Goal: Task Accomplishment & Management: Complete application form

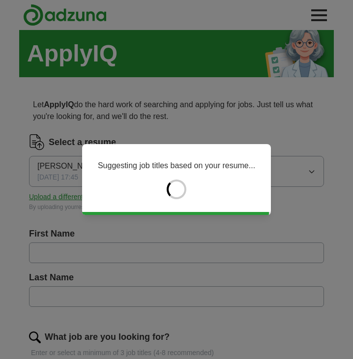
type input "****"
type input "******"
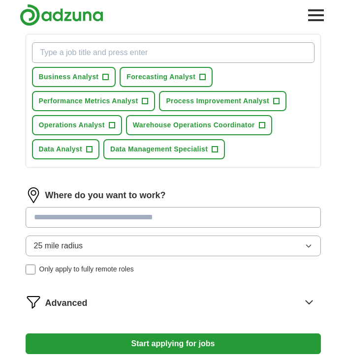
scroll to position [329, 0]
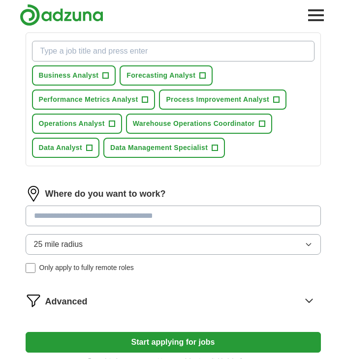
click at [72, 212] on input at bounding box center [173, 216] width 295 height 21
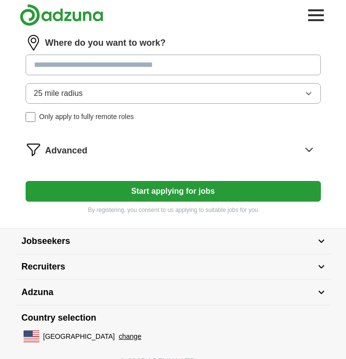
scroll to position [517, 0]
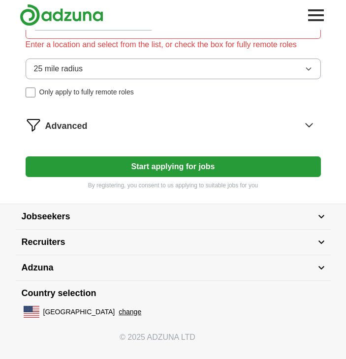
click at [130, 165] on button "Start applying for jobs" at bounding box center [173, 166] width 295 height 21
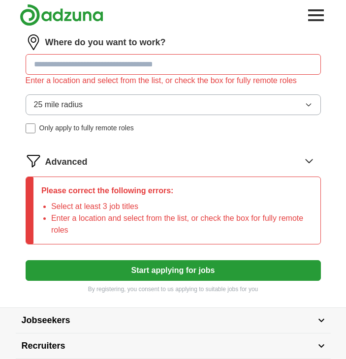
scroll to position [492, 0]
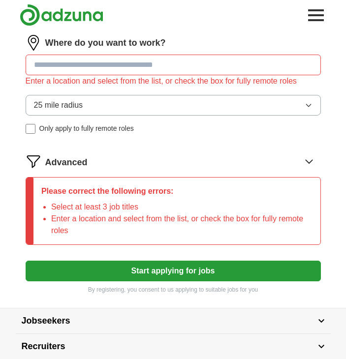
click at [153, 71] on input at bounding box center [173, 65] width 295 height 21
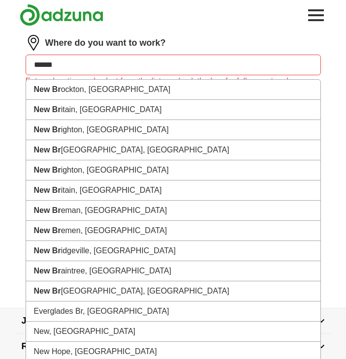
type input "*******"
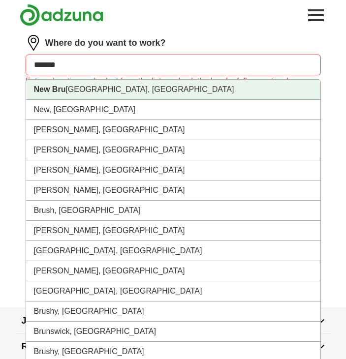
click at [100, 93] on li "[GEOGRAPHIC_DATA], [GEOGRAPHIC_DATA]" at bounding box center [173, 90] width 294 height 20
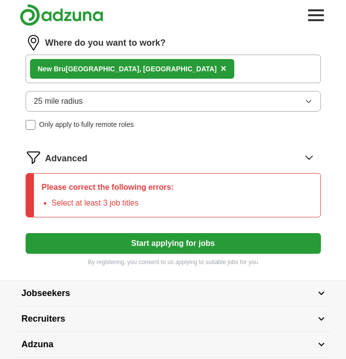
click at [83, 238] on button "Start applying for jobs" at bounding box center [173, 243] width 295 height 21
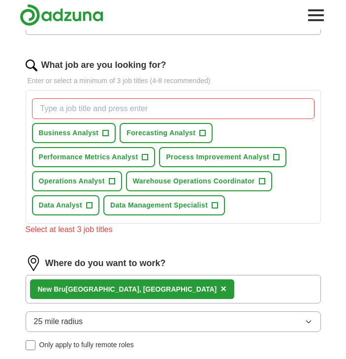
scroll to position [270, 0]
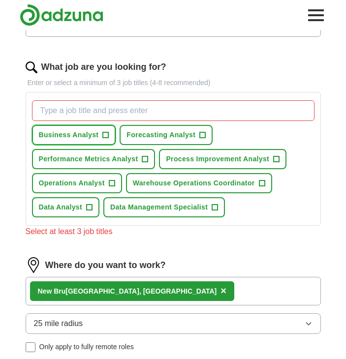
drag, startPoint x: 106, startPoint y: 134, endPoint x: 100, endPoint y: 282, distance: 148.1
click at [100, 282] on form "Select a resume [PERSON_NAME]-s Resume.docx [DATE] 17:45 Upload a different res…" at bounding box center [173, 176] width 295 height 624
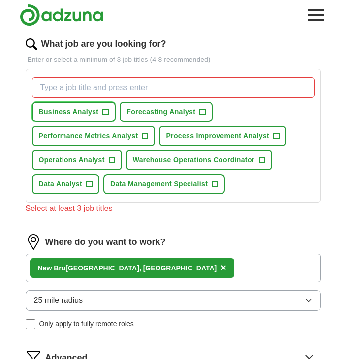
scroll to position [298, 0]
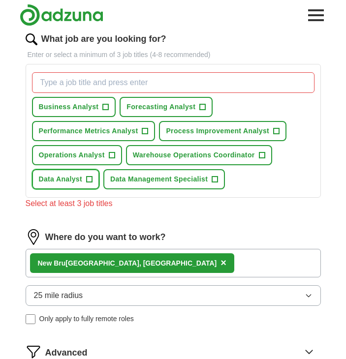
click at [89, 176] on span "+" at bounding box center [89, 180] width 6 height 8
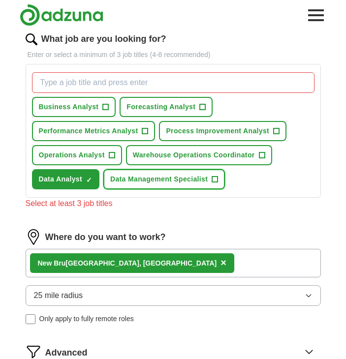
click at [189, 177] on span "Data Management Specialist" at bounding box center [158, 179] width 97 height 10
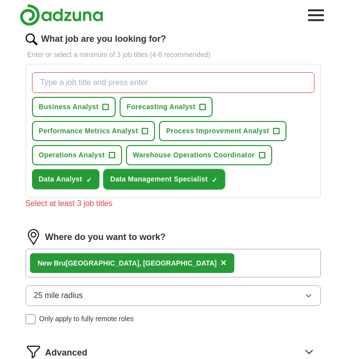
click at [194, 178] on span "Data Management Specialist" at bounding box center [158, 179] width 97 height 10
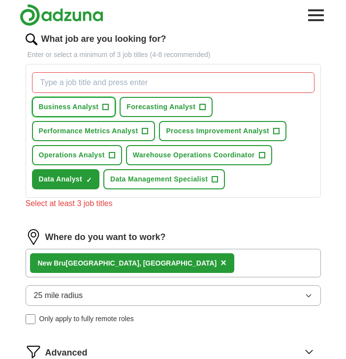
click at [77, 106] on span "Business Analyst" at bounding box center [69, 107] width 60 height 10
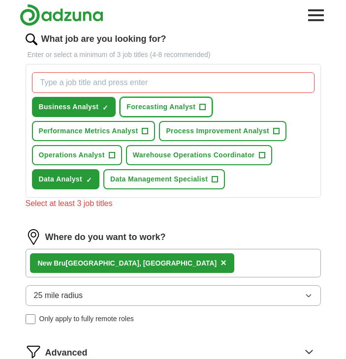
click at [171, 108] on span "Forecasting Analyst" at bounding box center [160, 107] width 69 height 10
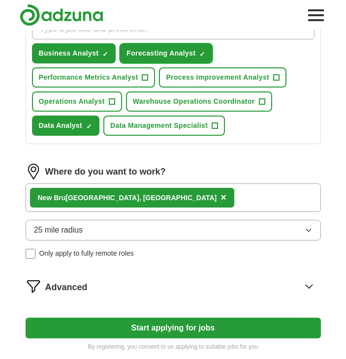
scroll to position [353, 0]
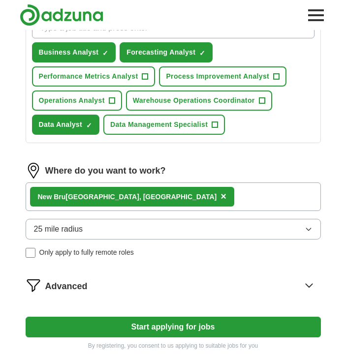
click at [145, 313] on form "Select a resume [PERSON_NAME]-s Resume.docx [DATE] 17:45 Upload a different res…" at bounding box center [173, 66] width 295 height 568
click at [144, 323] on button "Start applying for jobs" at bounding box center [173, 327] width 295 height 21
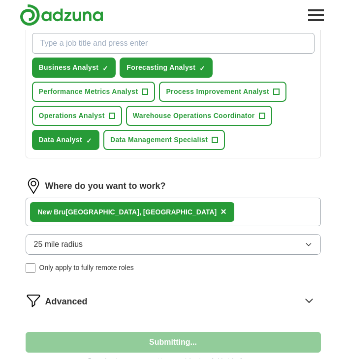
select select "**"
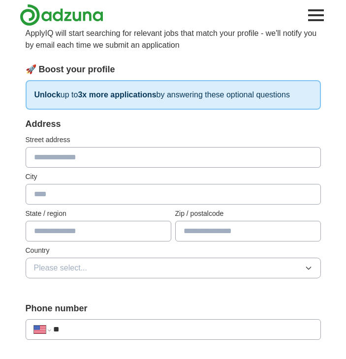
scroll to position [0, 0]
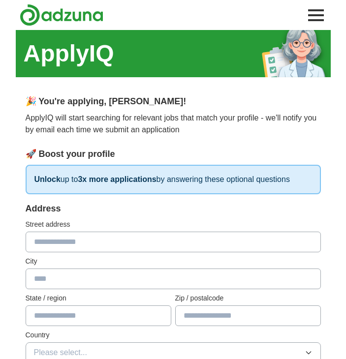
click at [110, 245] on input "text" at bounding box center [173, 242] width 295 height 21
type input "**********"
click at [94, 277] on input "text" at bounding box center [173, 278] width 295 height 21
type input "*******"
click at [76, 317] on input "text" at bounding box center [99, 315] width 146 height 21
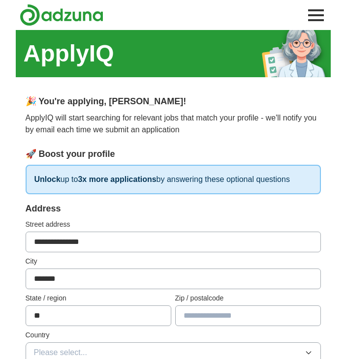
type input "**"
click at [198, 318] on input "text" at bounding box center [248, 315] width 146 height 21
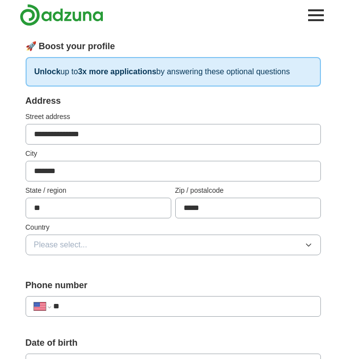
scroll to position [124, 0]
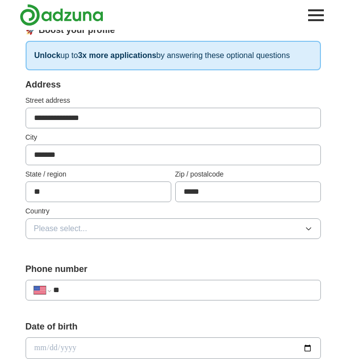
type input "*****"
click at [177, 225] on button "Please select..." at bounding box center [173, 228] width 295 height 21
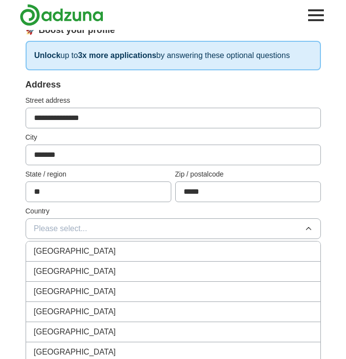
click at [122, 278] on li "[GEOGRAPHIC_DATA]" at bounding box center [173, 272] width 294 height 20
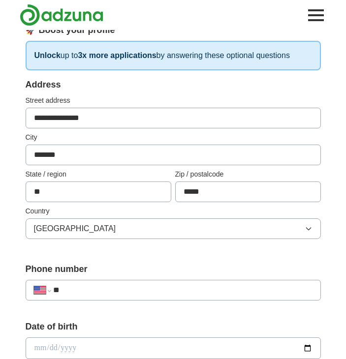
click at [107, 297] on div "**********" at bounding box center [173, 290] width 295 height 21
click at [111, 292] on input "**" at bounding box center [182, 290] width 259 height 12
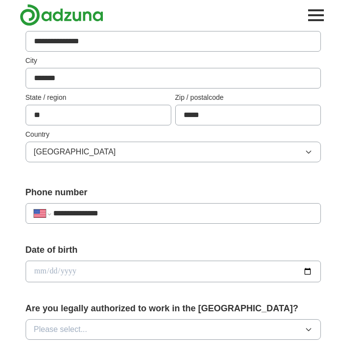
scroll to position [201, 0]
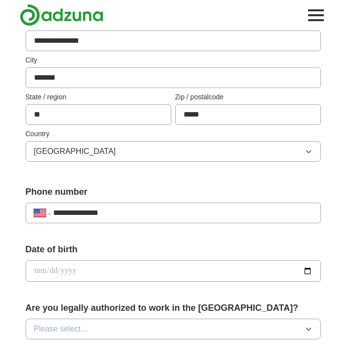
type input "**********"
click at [107, 266] on input "date" at bounding box center [173, 271] width 295 height 22
click at [89, 272] on input "date" at bounding box center [173, 271] width 295 height 22
click at [306, 266] on input "date" at bounding box center [173, 271] width 295 height 22
type input "**********"
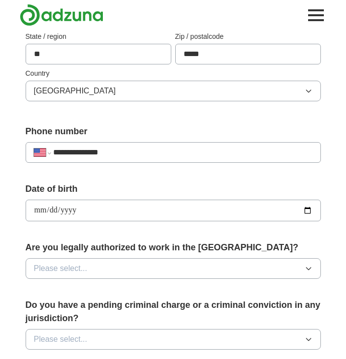
scroll to position [263, 0]
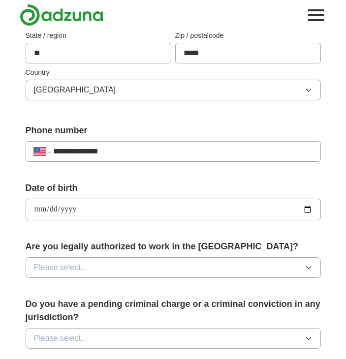
click at [104, 265] on button "Please select..." at bounding box center [173, 267] width 295 height 21
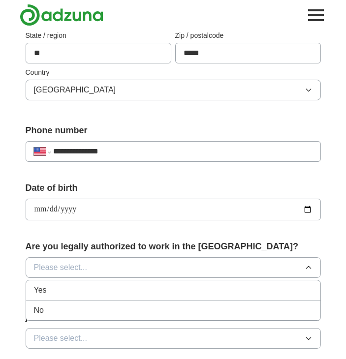
click at [72, 296] on li "Yes" at bounding box center [173, 290] width 294 height 20
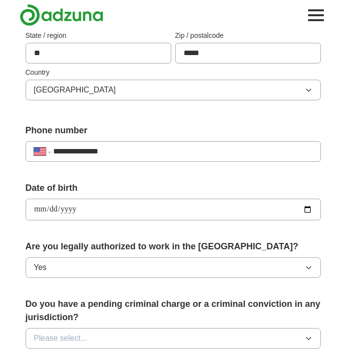
scroll to position [348, 0]
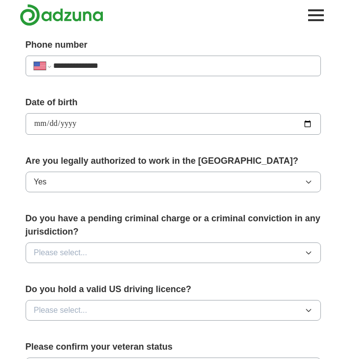
click at [106, 253] on button "Please select..." at bounding box center [173, 252] width 295 height 21
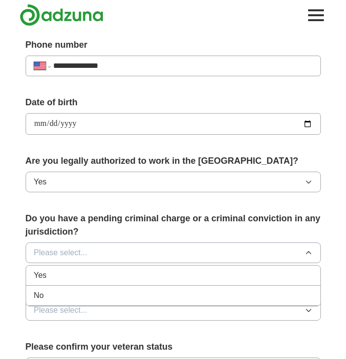
click at [77, 295] on div "No" at bounding box center [173, 296] width 278 height 12
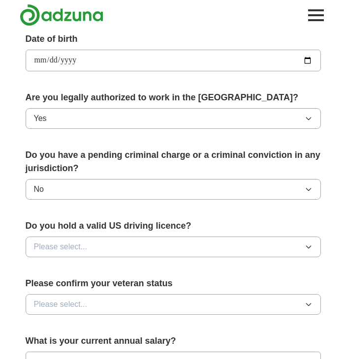
scroll to position [412, 0]
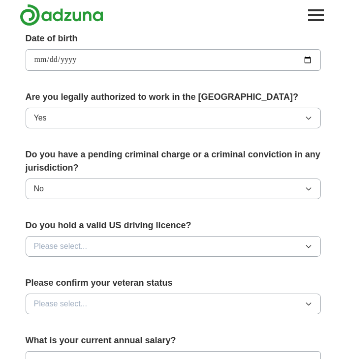
click at [106, 247] on button "Please select..." at bounding box center [173, 246] width 295 height 21
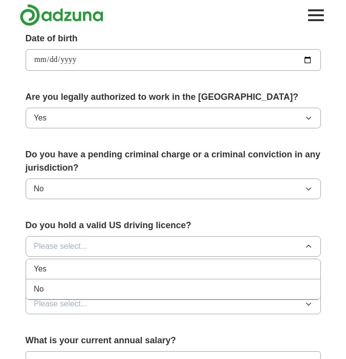
click at [100, 266] on div "Yes" at bounding box center [173, 269] width 278 height 12
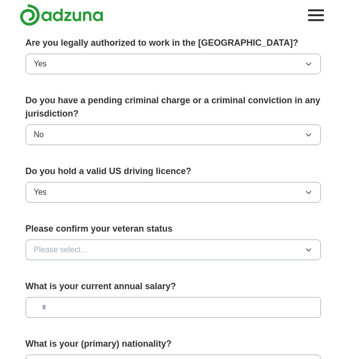
scroll to position [480, 0]
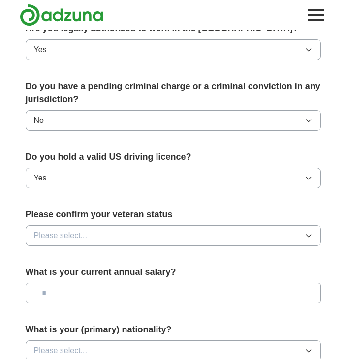
click at [119, 236] on button "Please select..." at bounding box center [173, 235] width 295 height 21
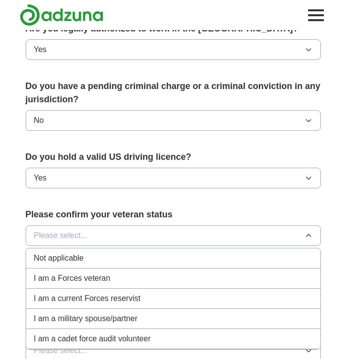
click at [102, 259] on div "Not applicable" at bounding box center [173, 258] width 278 height 12
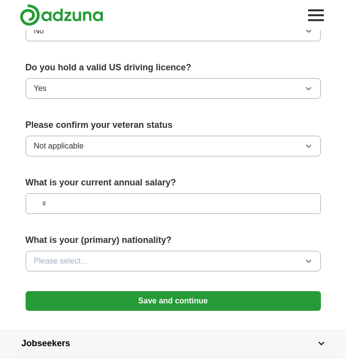
scroll to position [571, 0]
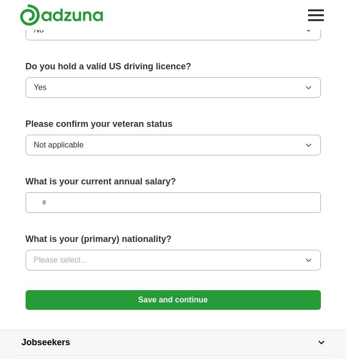
click at [111, 193] on input "text" at bounding box center [173, 202] width 295 height 21
type input "*******"
click at [97, 260] on button "Please select..." at bounding box center [173, 260] width 295 height 21
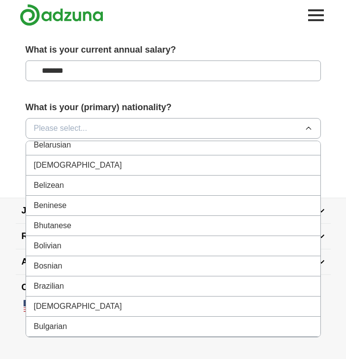
scroll to position [393, 0]
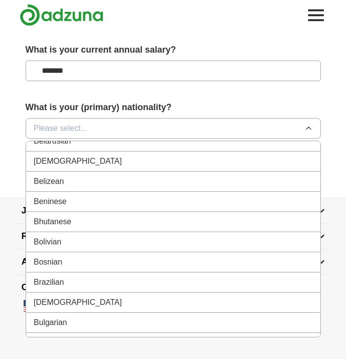
click at [89, 135] on button "Please select..." at bounding box center [173, 128] width 295 height 21
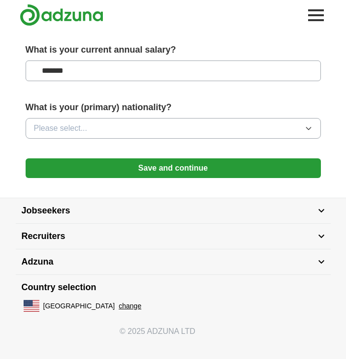
drag, startPoint x: 89, startPoint y: 135, endPoint x: 63, endPoint y: 120, distance: 29.3
click at [63, 120] on button "Please select..." at bounding box center [173, 128] width 295 height 21
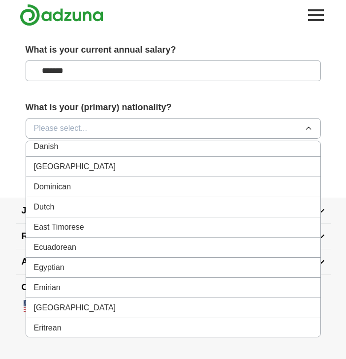
scroll to position [970, 0]
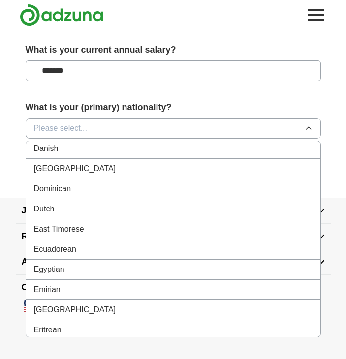
click at [65, 180] on li "Dominican" at bounding box center [173, 189] width 294 height 20
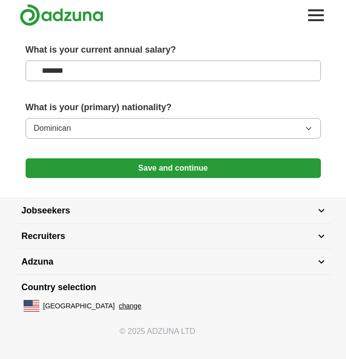
click at [127, 177] on button "Save and continue" at bounding box center [173, 168] width 295 height 20
